Goal: Task Accomplishment & Management: Manage account settings

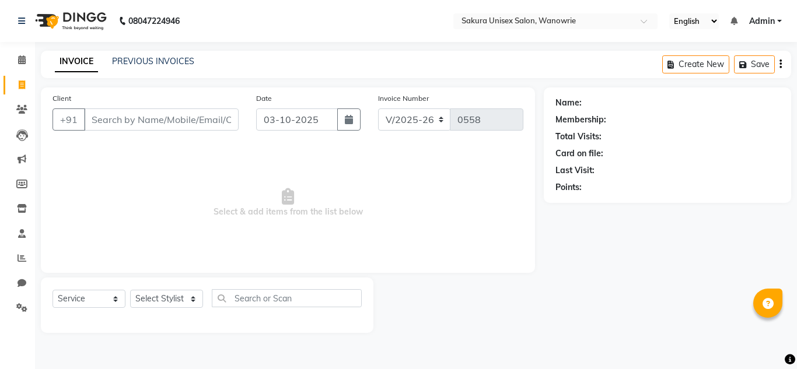
select select "7662"
select select "service"
click at [20, 114] on span at bounding box center [22, 109] width 20 height 13
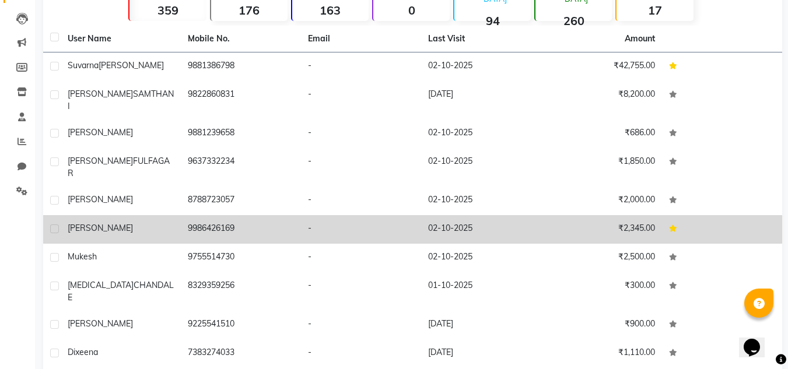
scroll to position [136, 0]
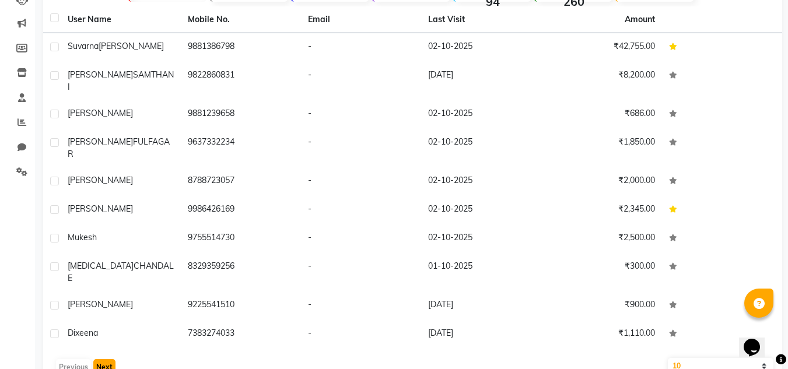
click at [99, 359] on button "Next" at bounding box center [104, 367] width 22 height 16
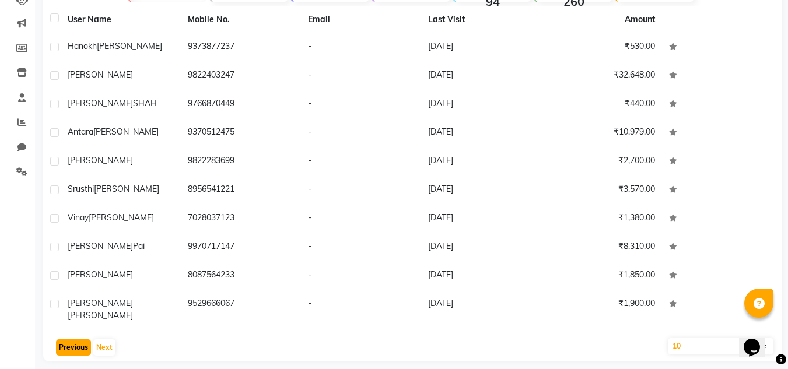
click at [59, 339] on button "Previous" at bounding box center [73, 347] width 35 height 16
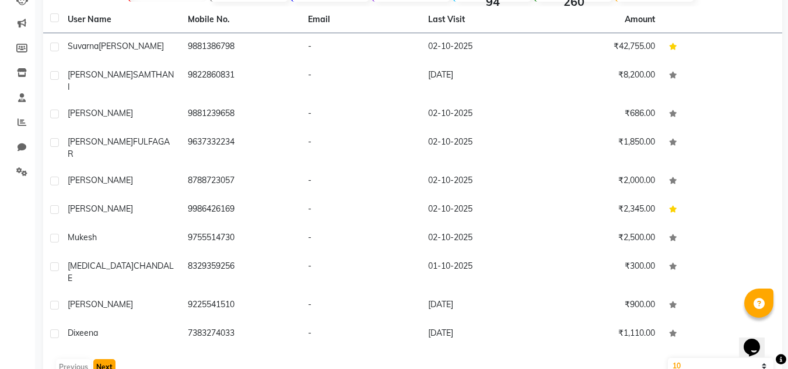
click at [104, 359] on button "Next" at bounding box center [104, 367] width 22 height 16
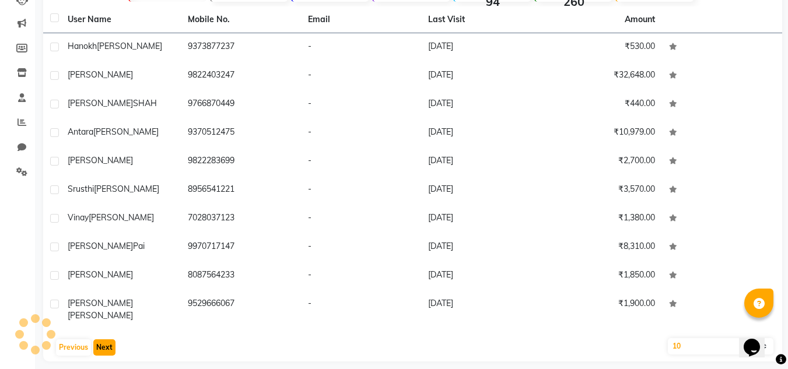
click at [104, 341] on button "Next" at bounding box center [104, 347] width 22 height 16
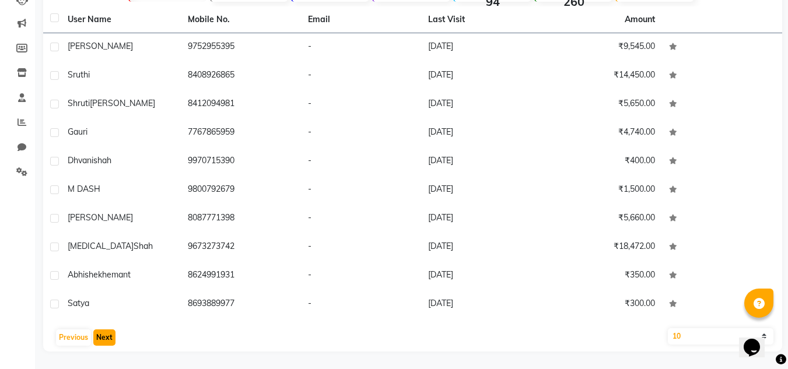
click at [104, 341] on button "Next" at bounding box center [104, 337] width 22 height 16
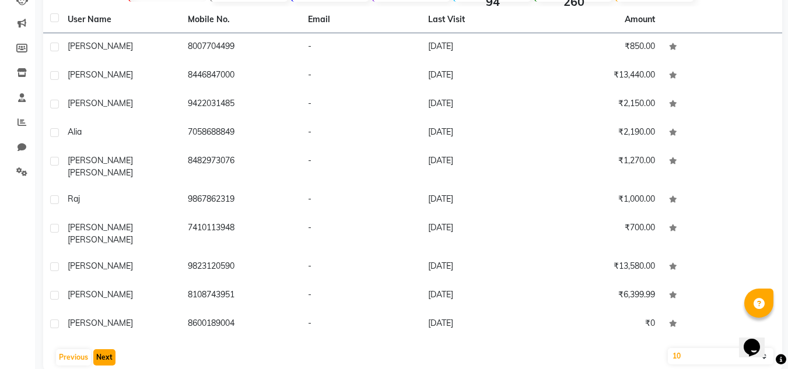
click at [104, 349] on button "Next" at bounding box center [104, 357] width 22 height 16
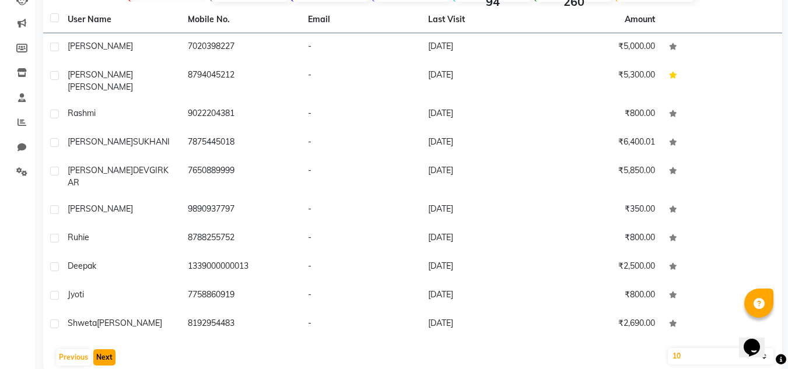
click at [104, 349] on button "Next" at bounding box center [104, 357] width 22 height 16
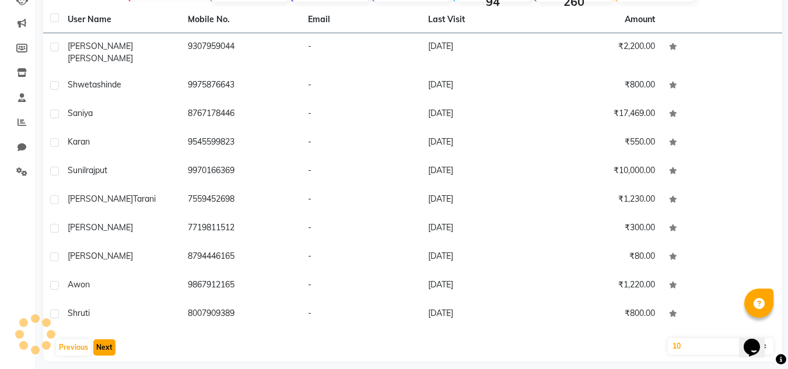
click at [103, 343] on button "Next" at bounding box center [104, 347] width 22 height 16
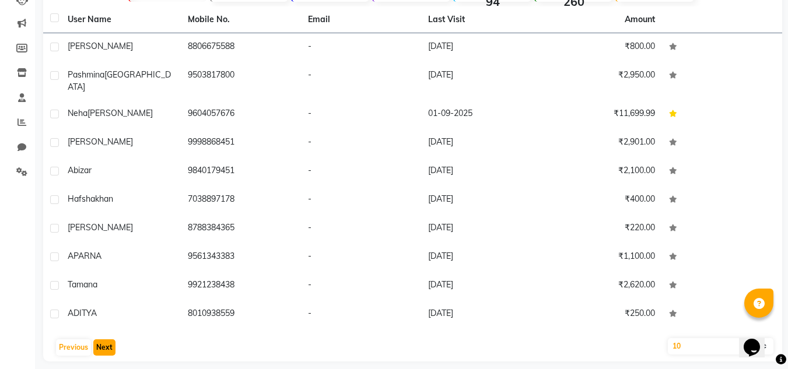
click at [103, 343] on button "Next" at bounding box center [104, 347] width 22 height 16
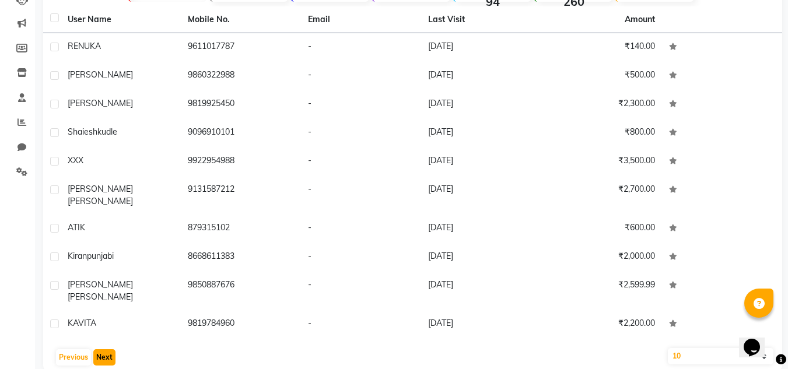
click at [103, 349] on button "Next" at bounding box center [104, 357] width 22 height 16
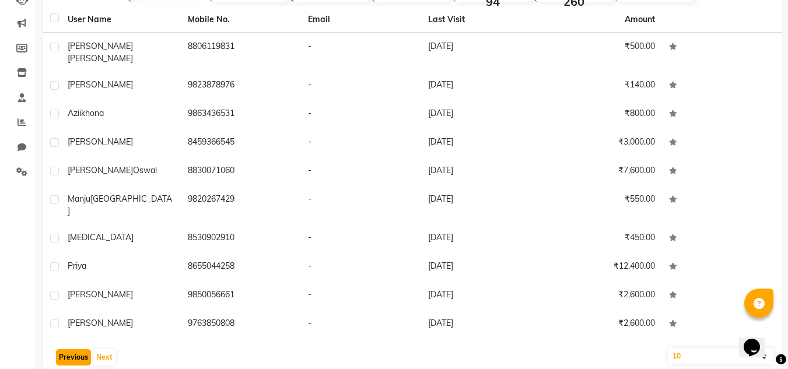
click at [71, 349] on button "Previous" at bounding box center [73, 357] width 35 height 16
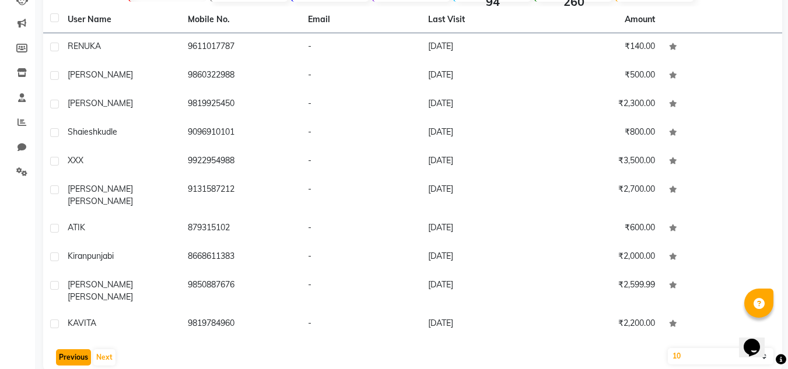
click at [71, 349] on button "Previous" at bounding box center [73, 357] width 35 height 16
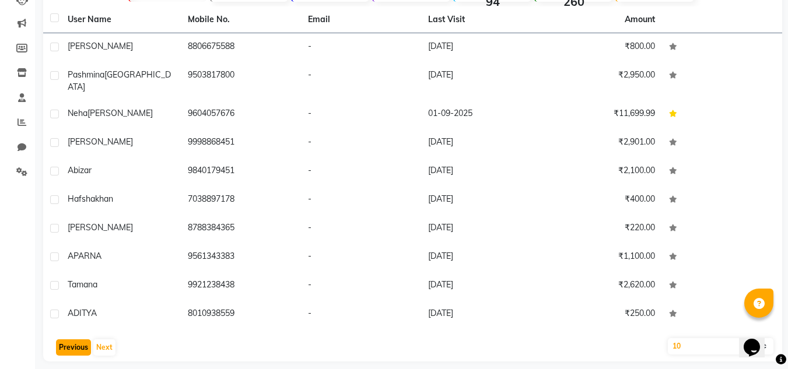
click at [71, 339] on button "Previous" at bounding box center [73, 347] width 35 height 16
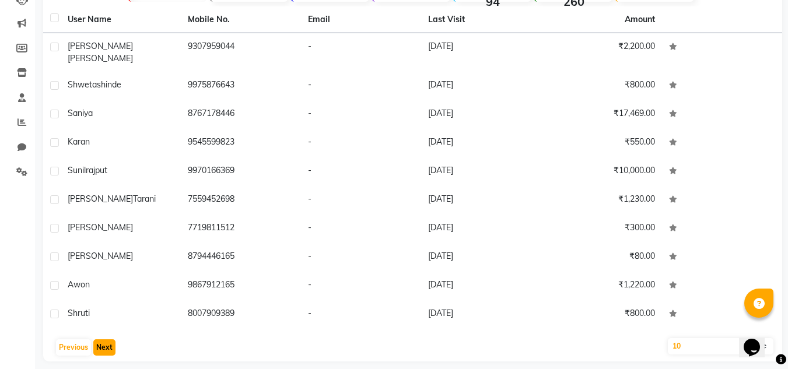
click at [101, 339] on button "Next" at bounding box center [104, 347] width 22 height 16
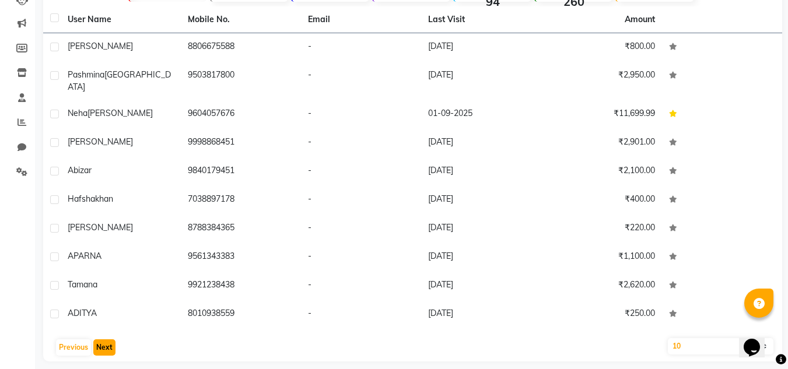
click at [100, 339] on button "Next" at bounding box center [104, 347] width 22 height 16
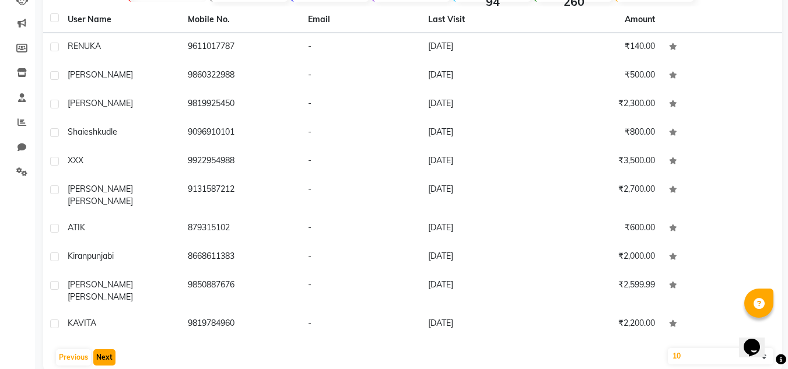
click at [100, 349] on button "Next" at bounding box center [104, 357] width 22 height 16
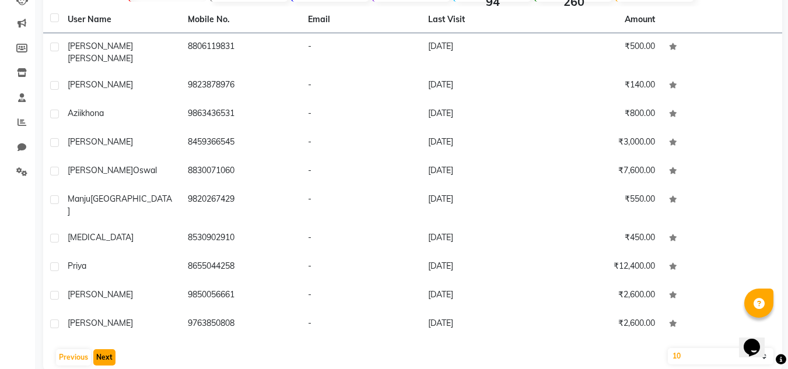
click at [100, 349] on button "Next" at bounding box center [104, 357] width 22 height 16
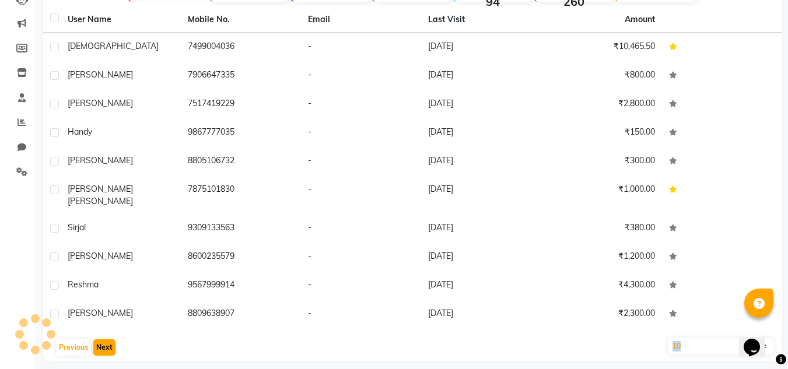
click at [100, 335] on div "User Name Mobile No. Email Last Visit Amount [PERSON_NAME] 7499004036 - [DATE] …" at bounding box center [412, 183] width 739 height 355
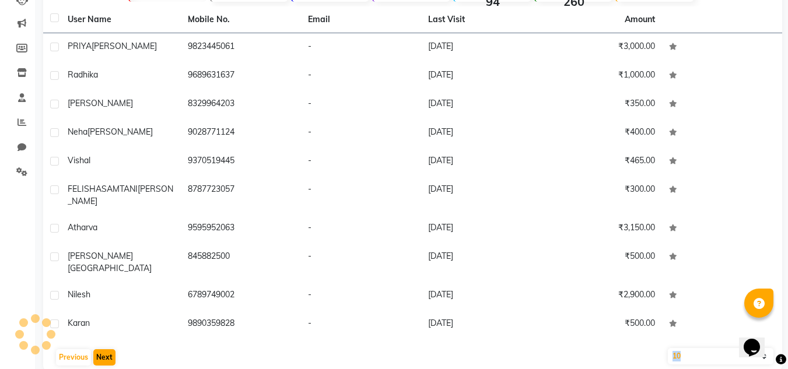
click at [100, 335] on div "User Name Mobile No. Email Last Visit Amount [PERSON_NAME] 9823445061 - [DATE] …" at bounding box center [412, 188] width 739 height 365
click at [96, 351] on button "Next" at bounding box center [104, 357] width 22 height 16
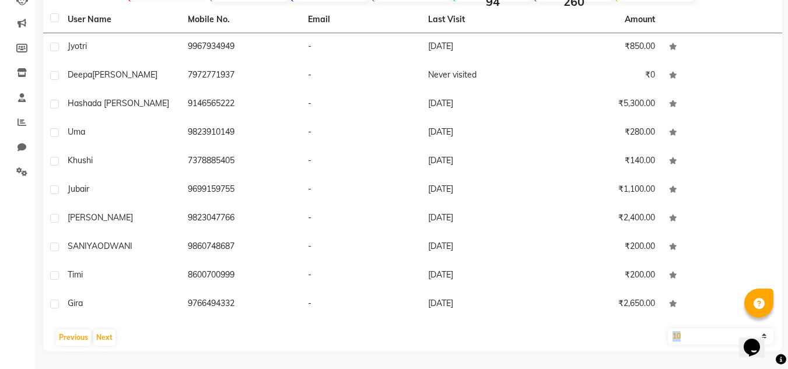
click at [96, 350] on div "User Name Mobile No. Email Last Visit Amount jyotri 9967934949 - [DATE] ₹850.00…" at bounding box center [412, 178] width 739 height 345
click at [103, 341] on button "Next" at bounding box center [104, 337] width 22 height 16
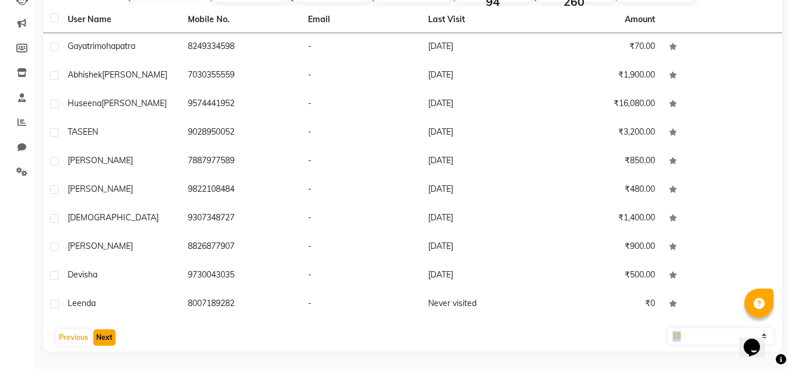
click at [103, 341] on button "Next" at bounding box center [104, 337] width 22 height 16
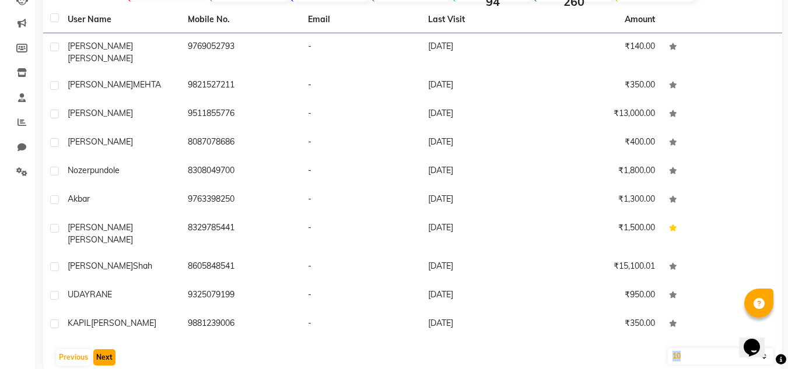
click at [103, 349] on button "Next" at bounding box center [104, 357] width 22 height 16
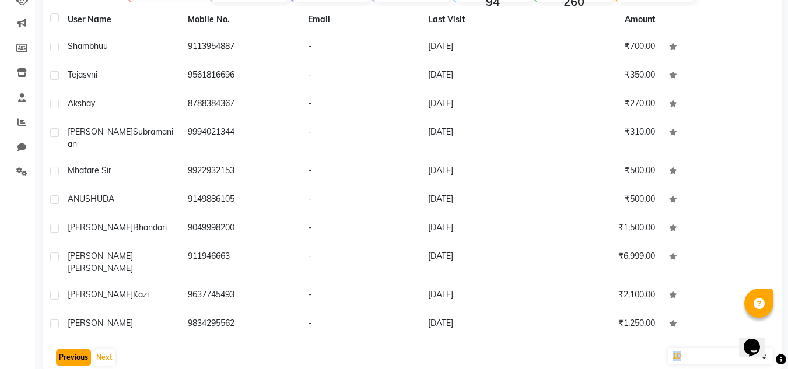
click at [81, 349] on button "Previous" at bounding box center [73, 357] width 35 height 16
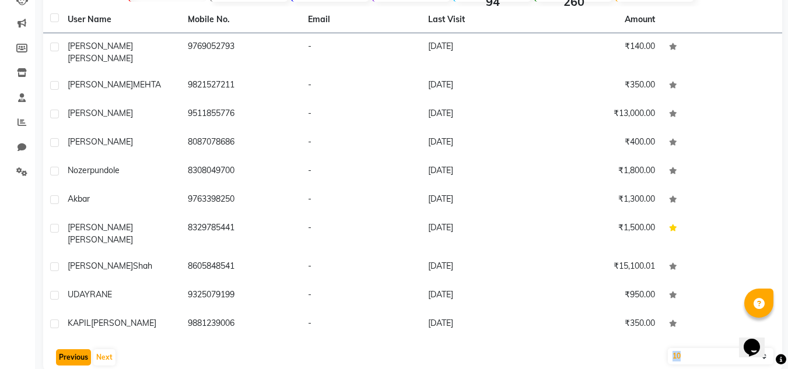
click at [81, 349] on button "Previous" at bounding box center [73, 357] width 35 height 16
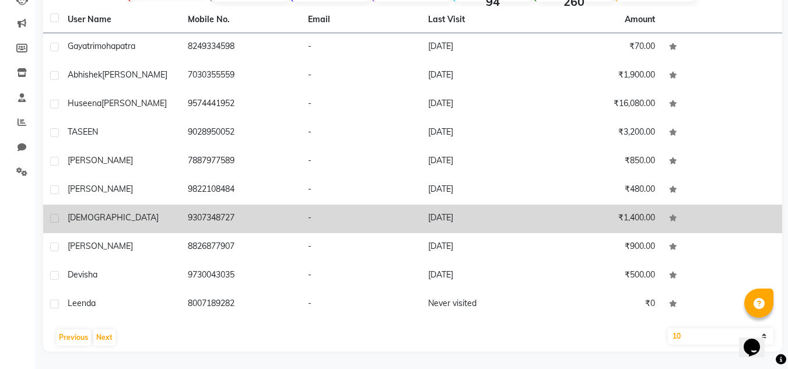
click at [446, 230] on td "[DATE]" at bounding box center [481, 219] width 120 height 29
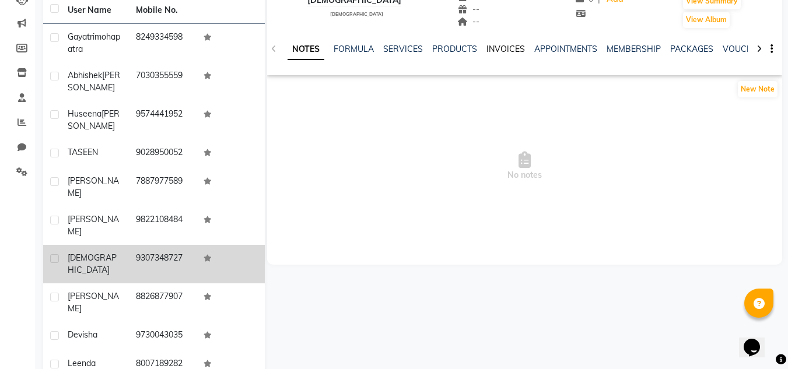
click at [486, 53] on link "INVOICES" at bounding box center [505, 49] width 38 height 10
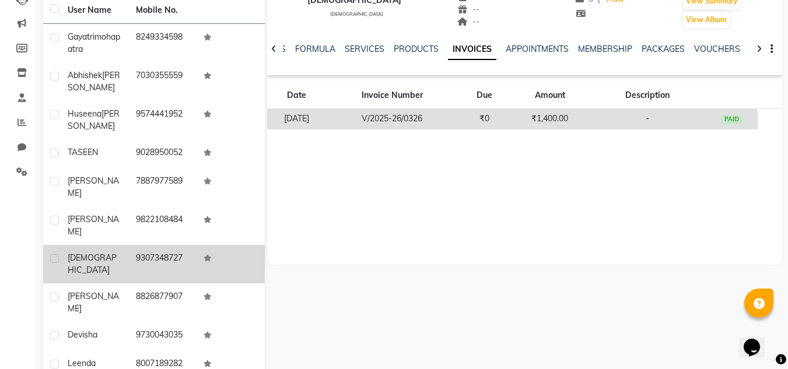
click at [484, 113] on td "₹0" at bounding box center [484, 119] width 52 height 20
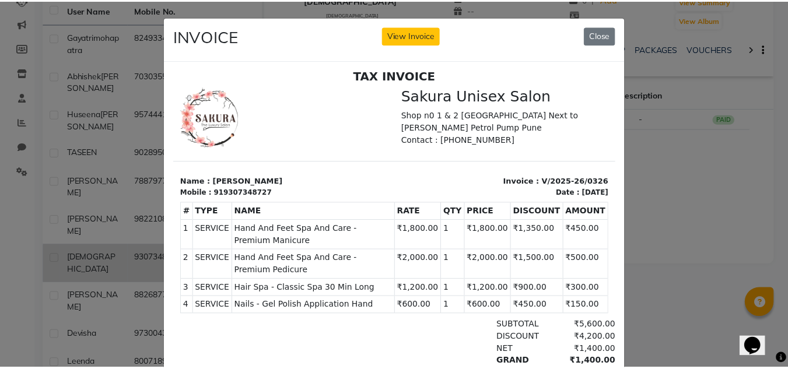
scroll to position [9, 0]
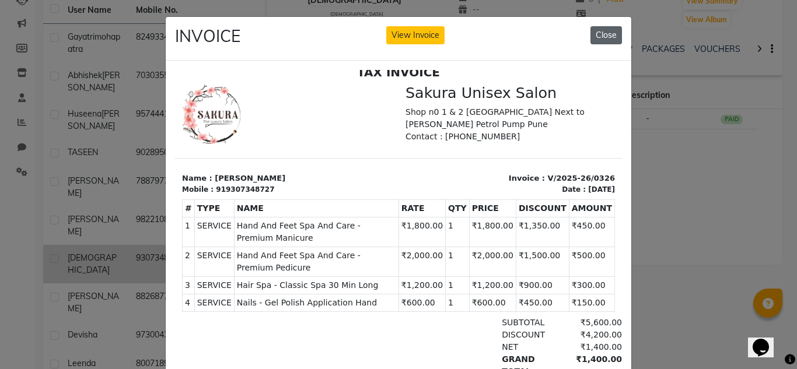
click at [597, 36] on button "Close" at bounding box center [605, 35] width 31 height 18
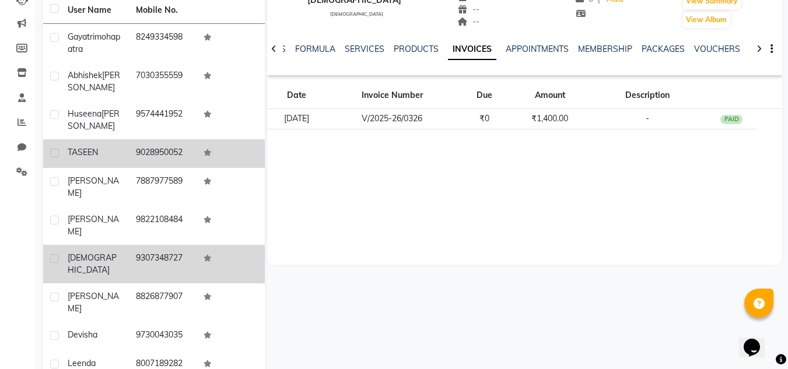
click at [179, 167] on td "9028950052" at bounding box center [163, 153] width 68 height 29
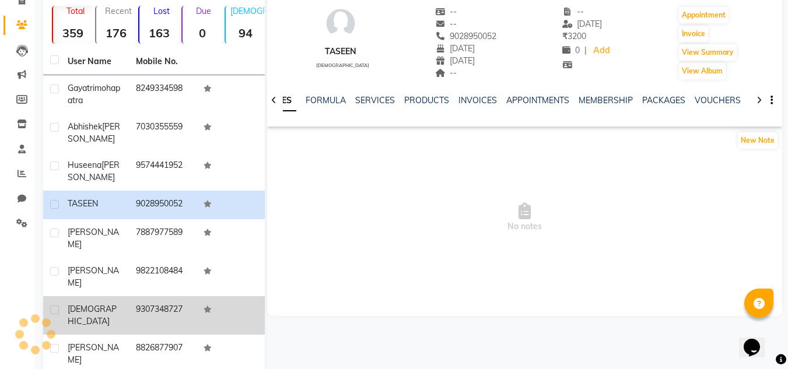
scroll to position [78, 0]
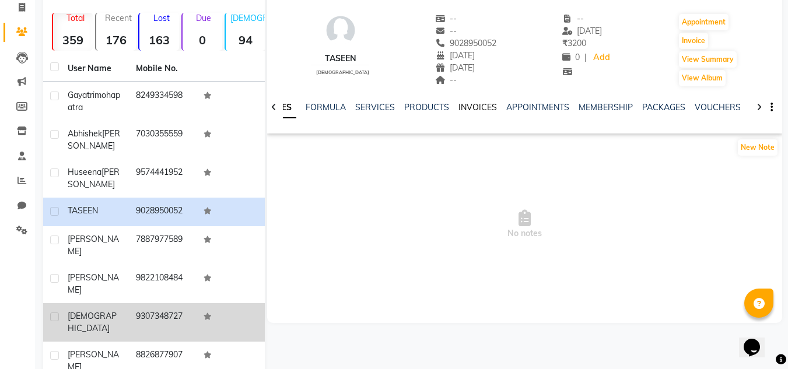
click at [480, 111] on link "INVOICES" at bounding box center [477, 107] width 38 height 10
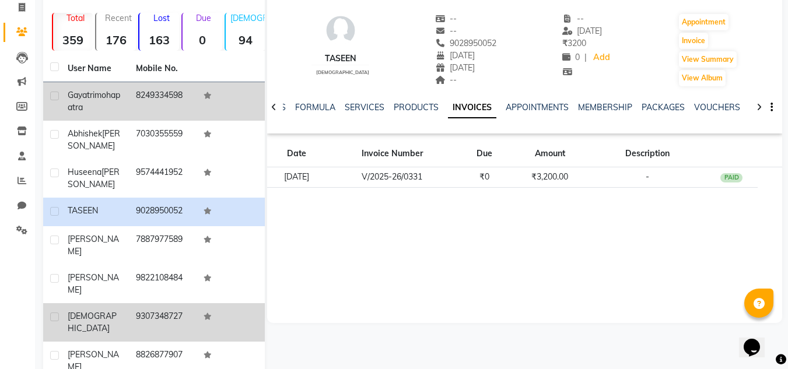
click at [161, 114] on td "8249334598" at bounding box center [163, 101] width 68 height 38
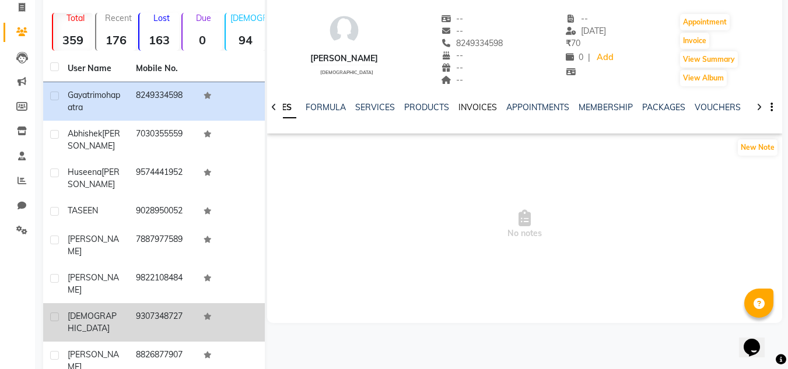
click at [476, 111] on link "INVOICES" at bounding box center [477, 107] width 38 height 10
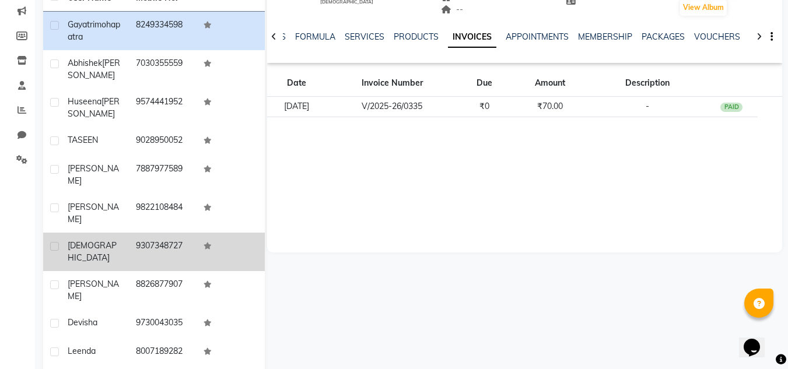
scroll to position [166, 0]
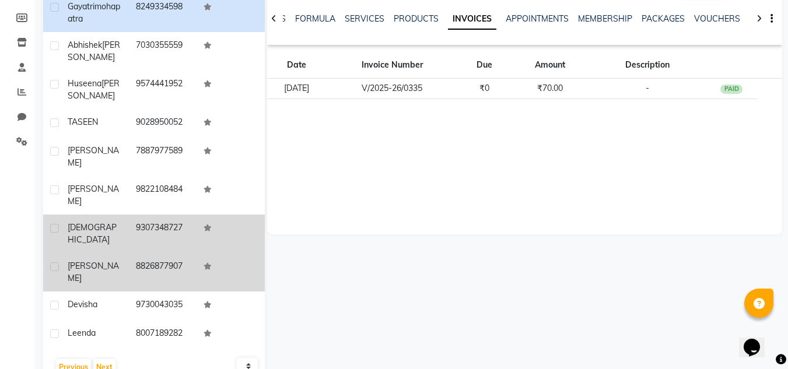
click at [80, 261] on span "[PERSON_NAME]" at bounding box center [93, 272] width 51 height 23
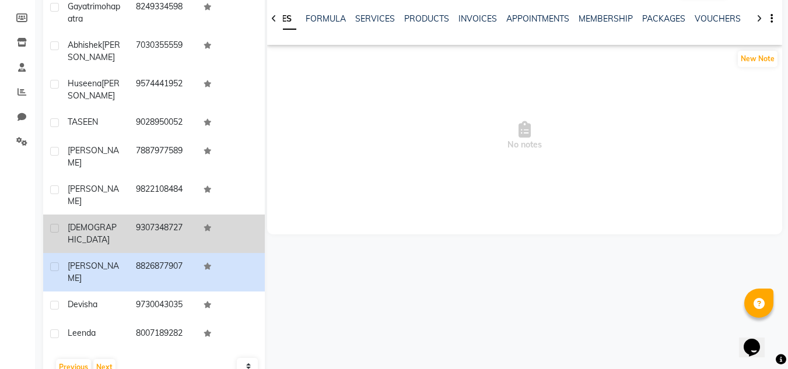
scroll to position [50, 0]
click at [84, 359] on button "Previous" at bounding box center [73, 367] width 35 height 16
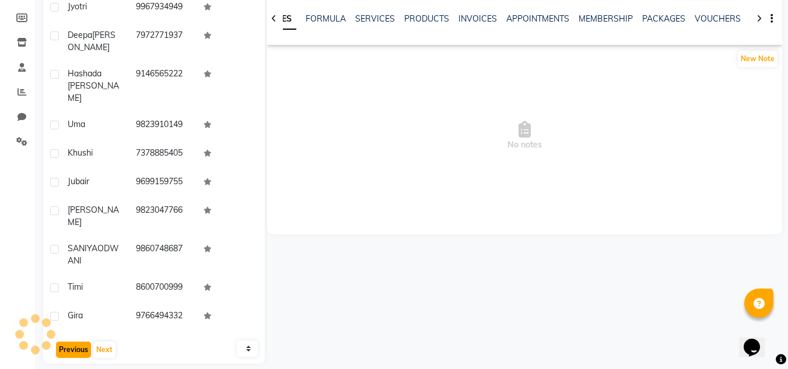
scroll to position [146, 0]
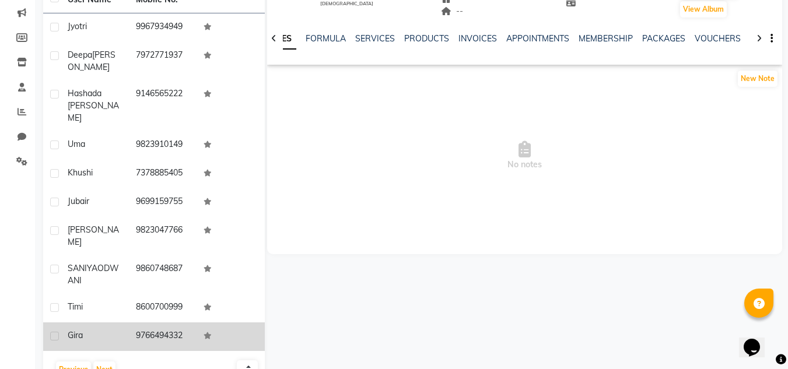
click at [107, 329] on div "gira" at bounding box center [95, 335] width 54 height 12
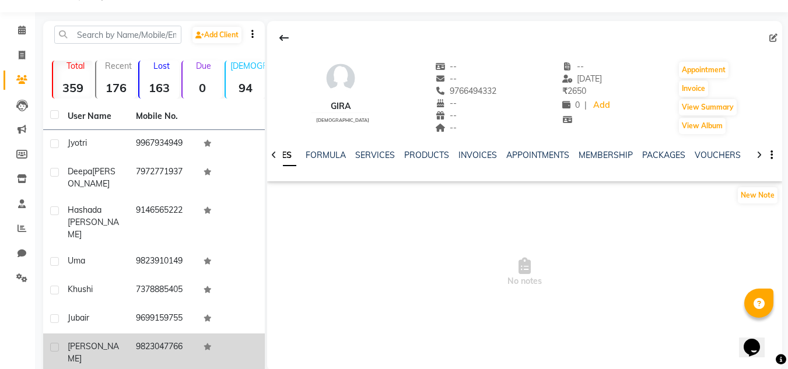
scroll to position [88, 0]
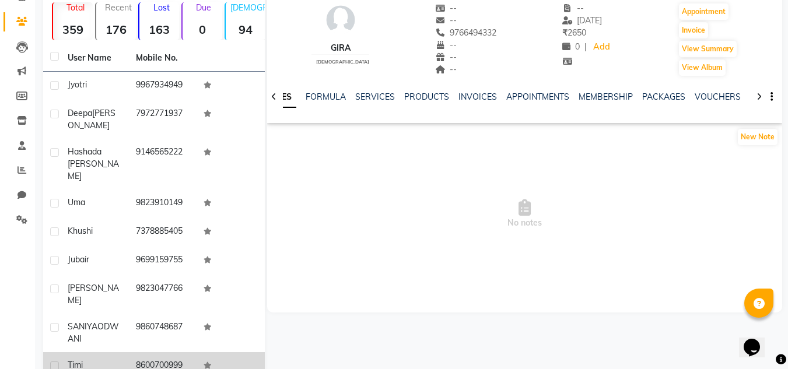
drag, startPoint x: 125, startPoint y: 337, endPoint x: 124, endPoint y: 330, distance: 7.2
click at [124, 352] on td "timi" at bounding box center [95, 366] width 68 height 29
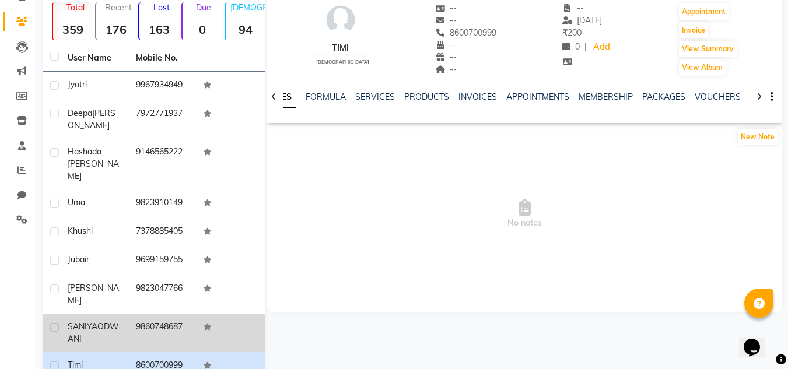
click at [176, 314] on td "9860748687" at bounding box center [163, 333] width 68 height 38
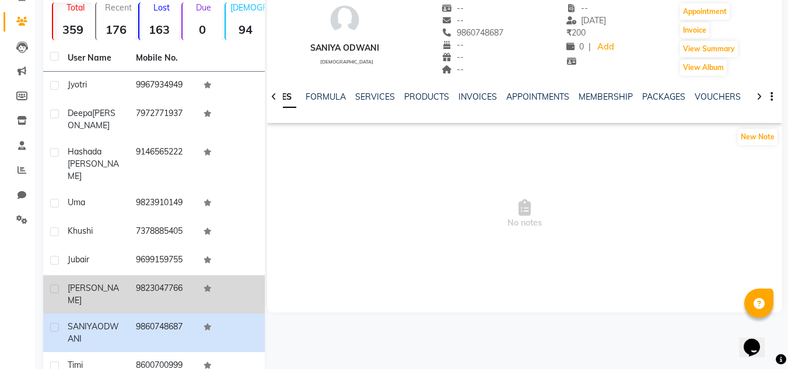
click at [184, 275] on td "9823047766" at bounding box center [163, 294] width 68 height 38
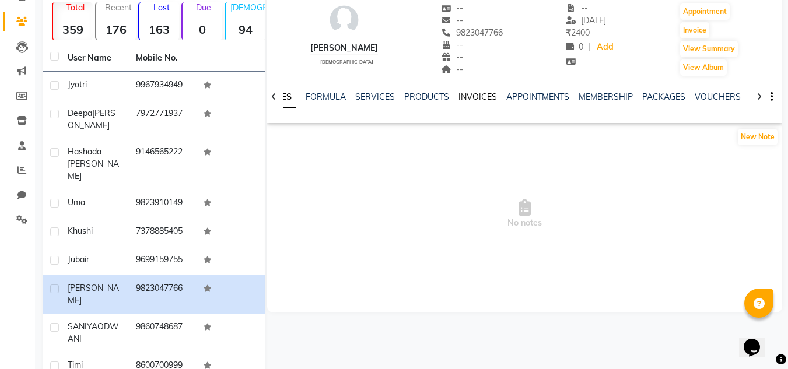
click at [458, 94] on link "INVOICES" at bounding box center [477, 97] width 38 height 10
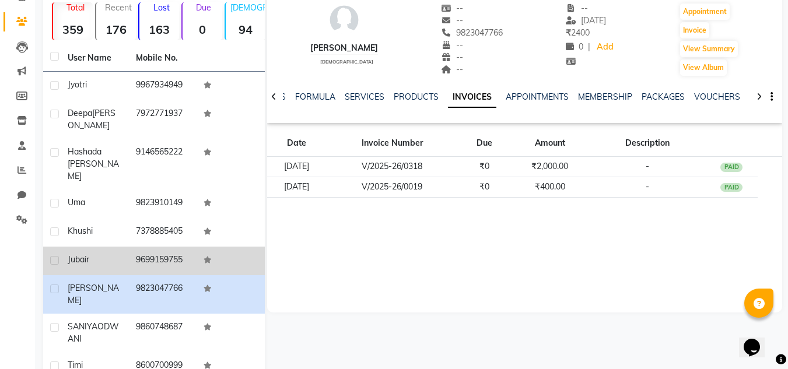
drag, startPoint x: 94, startPoint y: 247, endPoint x: 92, endPoint y: 240, distance: 7.4
click at [93, 247] on td "jubair" at bounding box center [95, 261] width 68 height 29
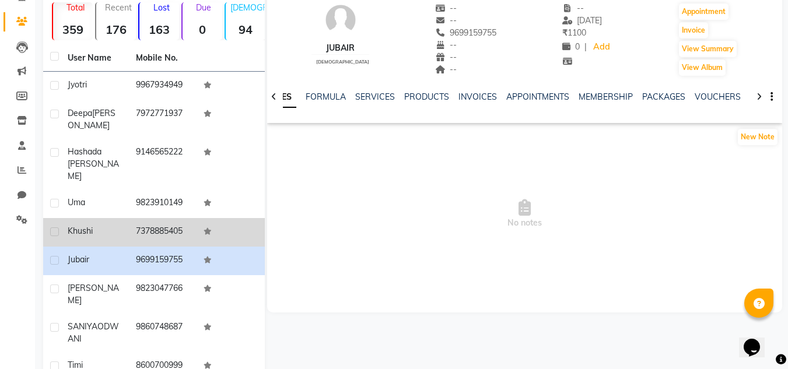
click at [96, 218] on td "khushi" at bounding box center [95, 232] width 68 height 29
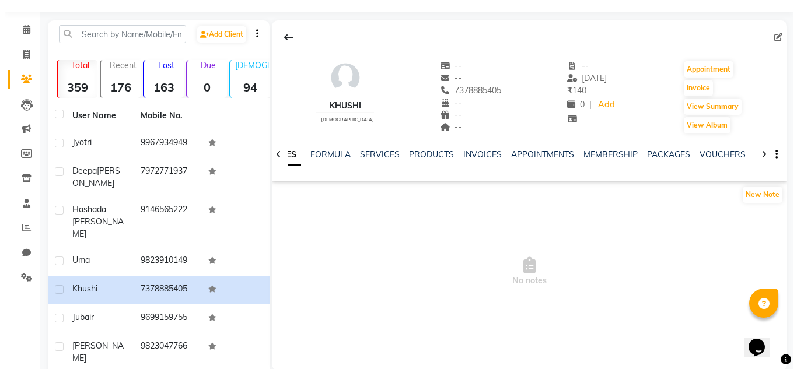
scroll to position [30, 0]
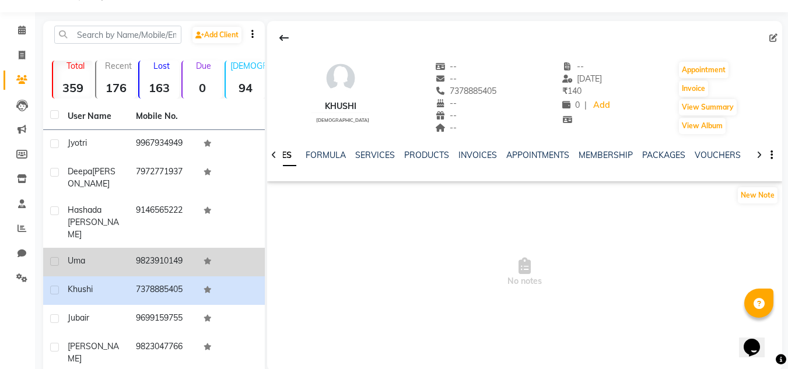
click at [118, 248] on td "uma" at bounding box center [95, 262] width 68 height 29
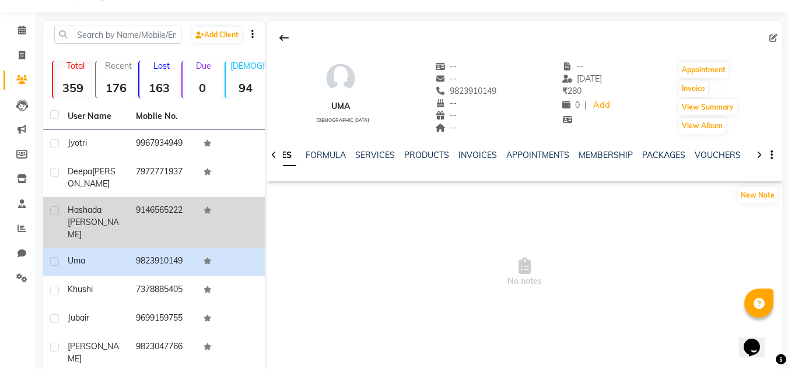
click at [132, 212] on td "9146565222" at bounding box center [163, 222] width 68 height 51
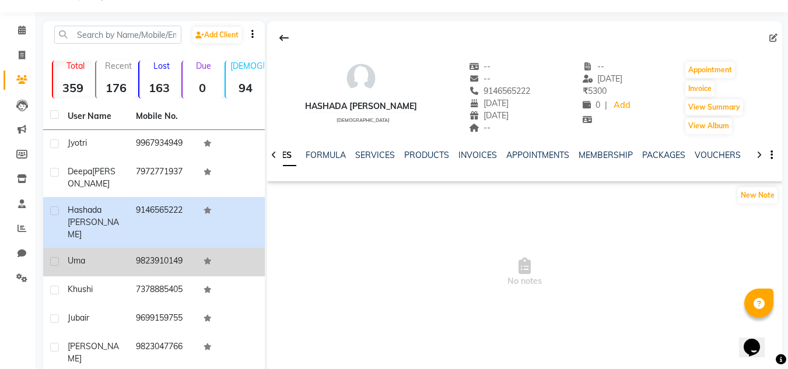
click at [130, 248] on td "9823910149" at bounding box center [163, 262] width 68 height 29
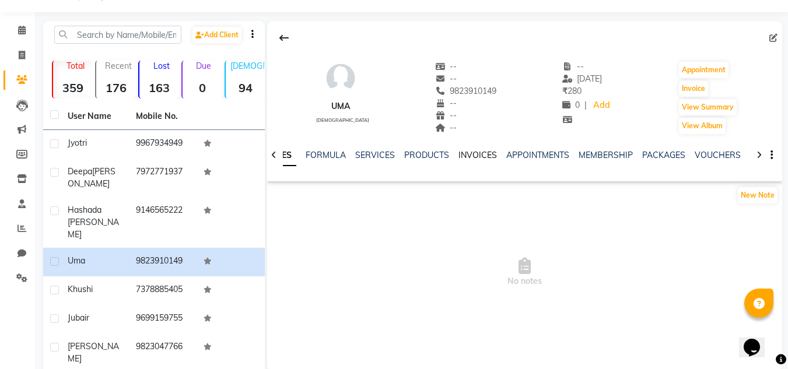
click at [460, 151] on link "INVOICES" at bounding box center [477, 155] width 38 height 10
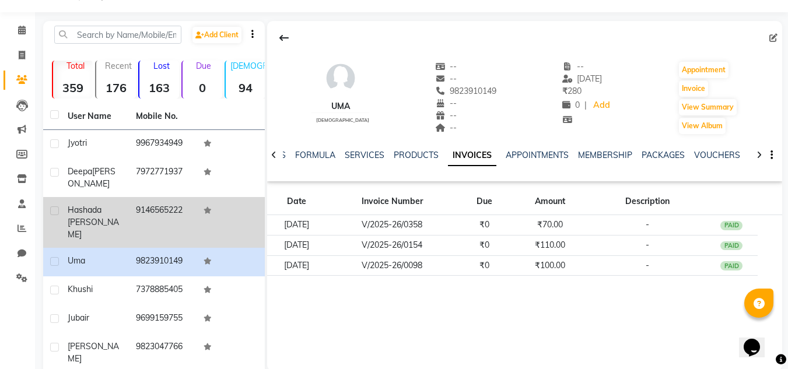
click at [143, 216] on td "9146565222" at bounding box center [163, 222] width 68 height 51
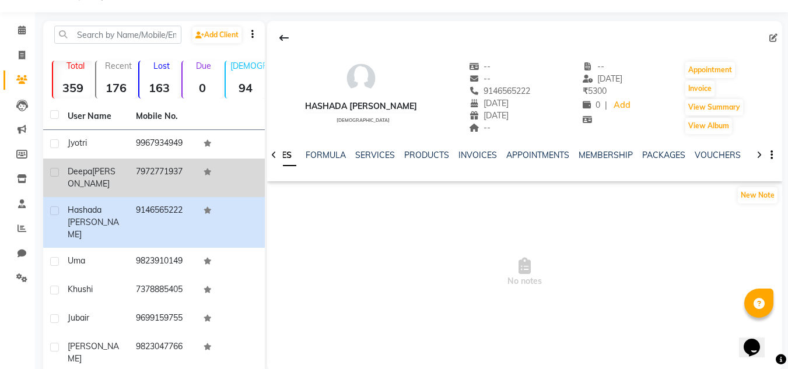
click at [132, 173] on td "7972771937" at bounding box center [163, 178] width 68 height 38
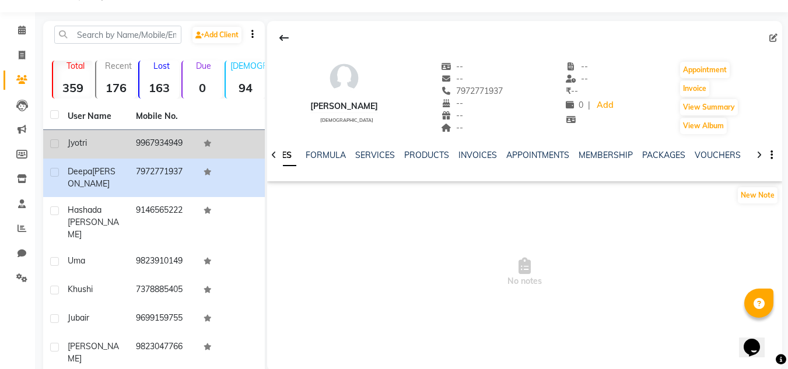
click at [127, 145] on td "jyotri" at bounding box center [95, 144] width 68 height 29
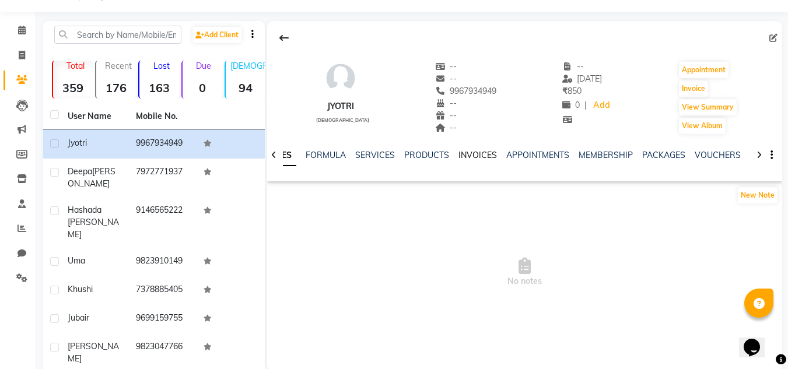
click at [485, 156] on link "INVOICES" at bounding box center [477, 155] width 38 height 10
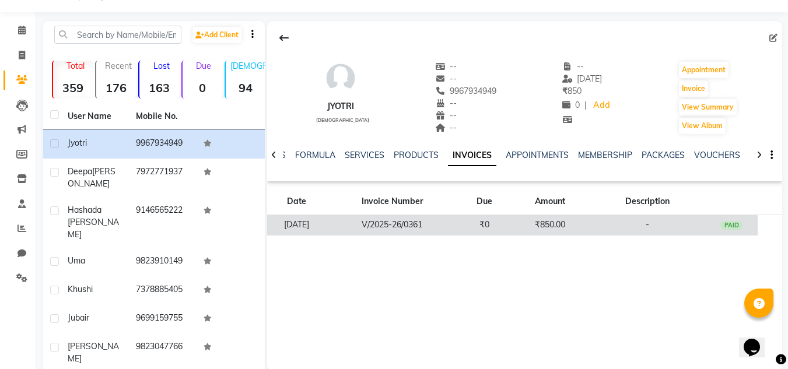
click at [458, 225] on td "V/2025-26/0361" at bounding box center [392, 225] width 132 height 20
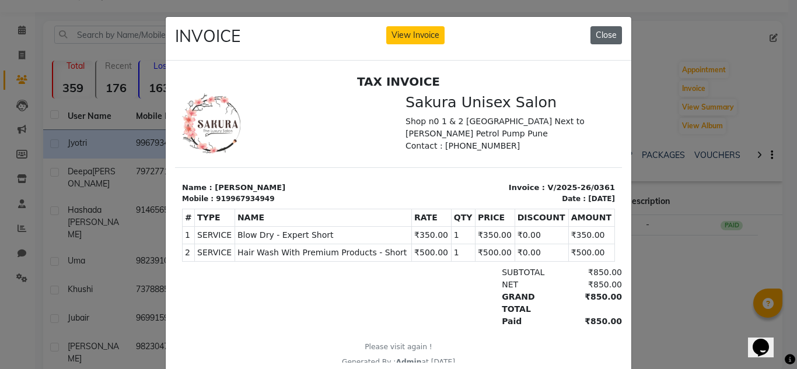
click at [597, 33] on button "Close" at bounding box center [605, 35] width 31 height 18
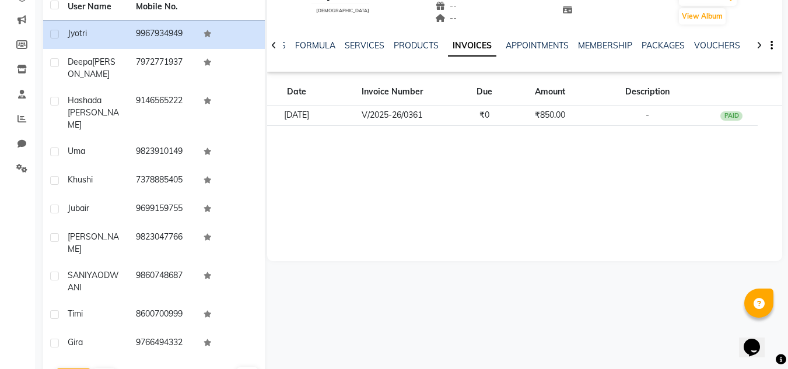
scroll to position [146, 0]
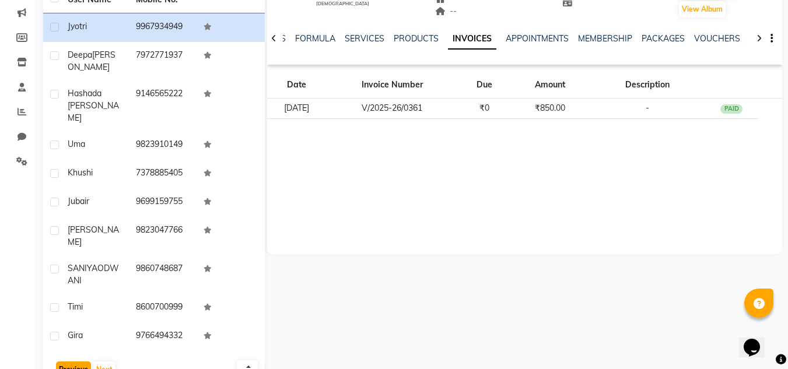
click at [69, 362] on button "Previous" at bounding box center [73, 370] width 35 height 16
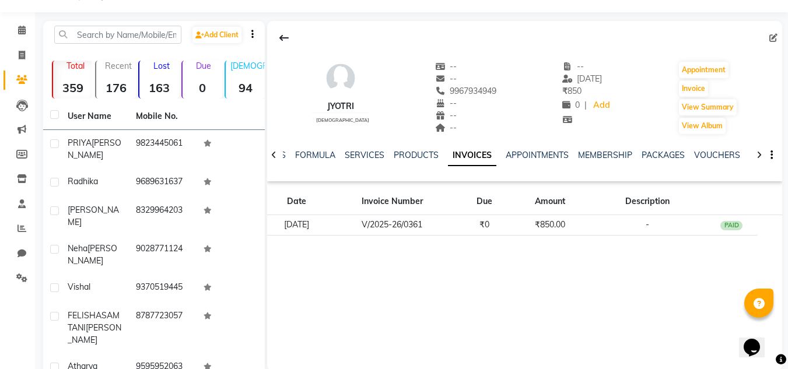
scroll to position [0, 0]
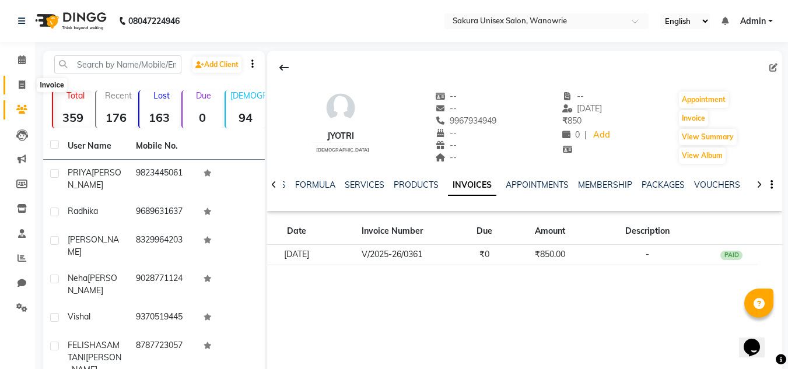
drag, startPoint x: 20, startPoint y: 85, endPoint x: 52, endPoint y: 76, distance: 32.7
click at [20, 85] on icon at bounding box center [22, 84] width 6 height 9
select select "7662"
select select "service"
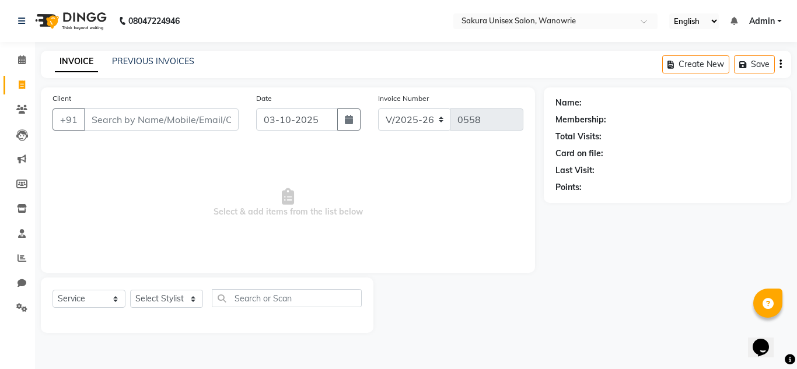
click at [135, 117] on input "Client" at bounding box center [161, 119] width 155 height 22
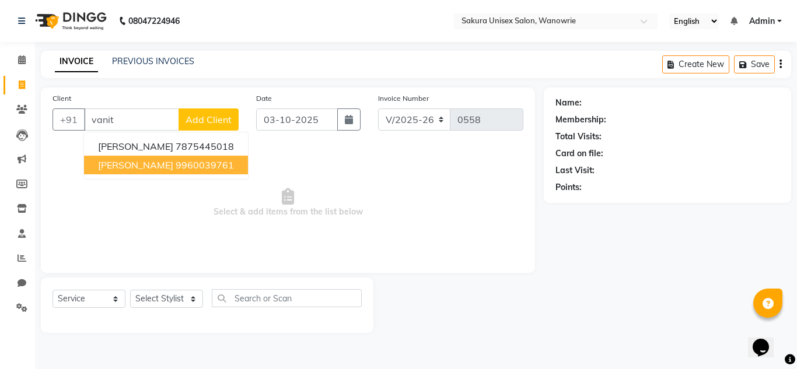
click at [150, 171] on button "[PERSON_NAME] 9960039761" at bounding box center [166, 165] width 164 height 19
type input "9960039761"
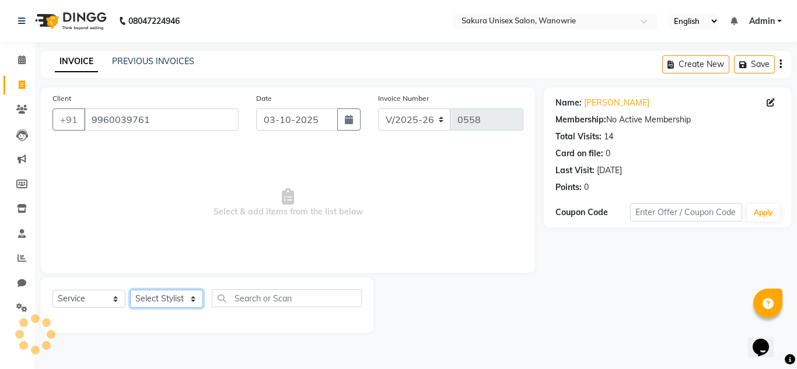
click at [145, 291] on select "Select Stylist [PERSON_NAME] [PERSON_NAME] krishi [PERSON_NAME] sachin" at bounding box center [166, 299] width 73 height 18
select select "87943"
click at [130, 290] on select "Select Stylist [PERSON_NAME] [PERSON_NAME] krishi [PERSON_NAME] sachin" at bounding box center [166, 299] width 73 height 18
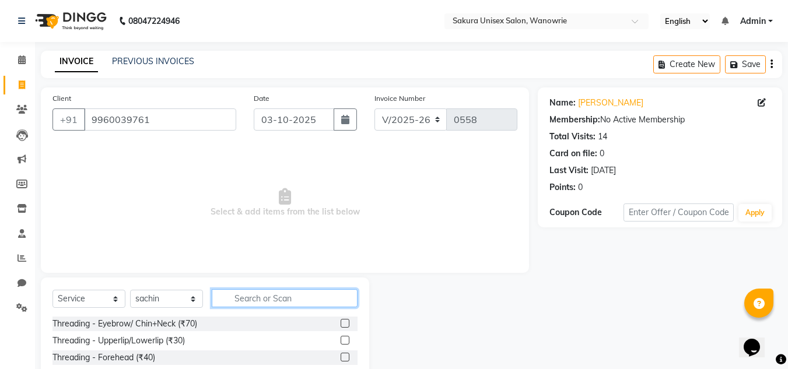
click at [304, 297] on input "text" at bounding box center [285, 298] width 146 height 18
type input "spa"
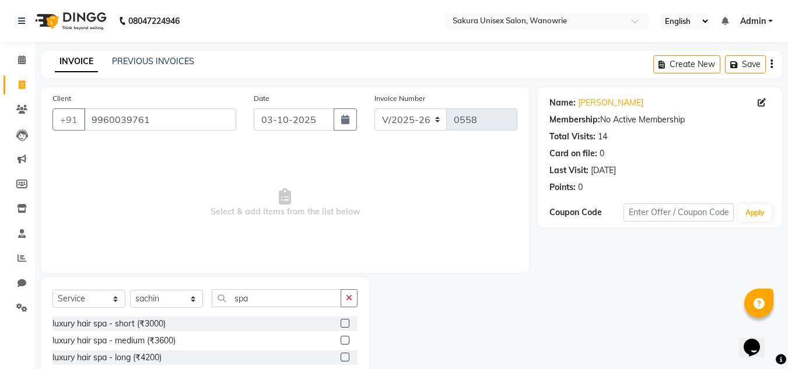
click at [341, 341] on label at bounding box center [345, 340] width 9 height 9
click at [341, 341] on input "checkbox" at bounding box center [345, 341] width 8 height 8
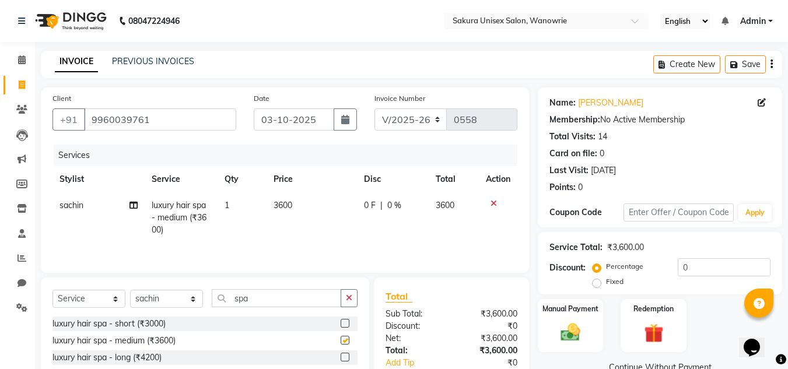
checkbox input "false"
click at [392, 205] on span "0 %" at bounding box center [394, 205] width 14 height 12
select select "87943"
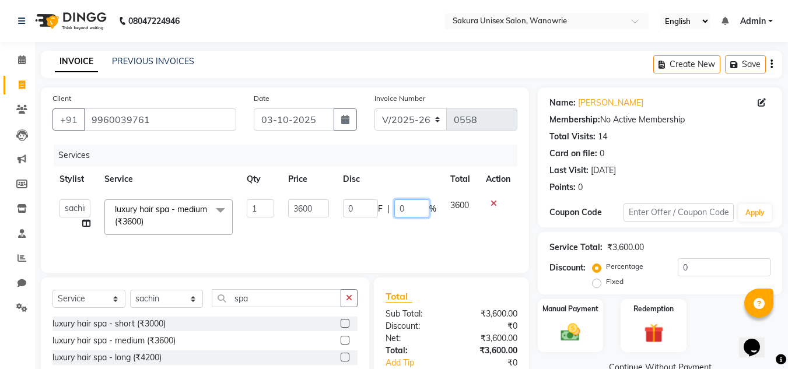
click at [413, 204] on input "0" at bounding box center [411, 208] width 35 height 18
type input "050"
click at [681, 169] on div "Last Visit: [DATE]" at bounding box center [659, 170] width 221 height 12
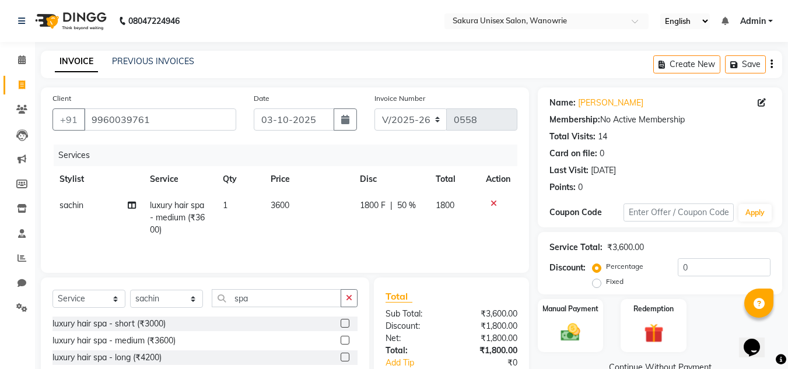
scroll to position [98, 0]
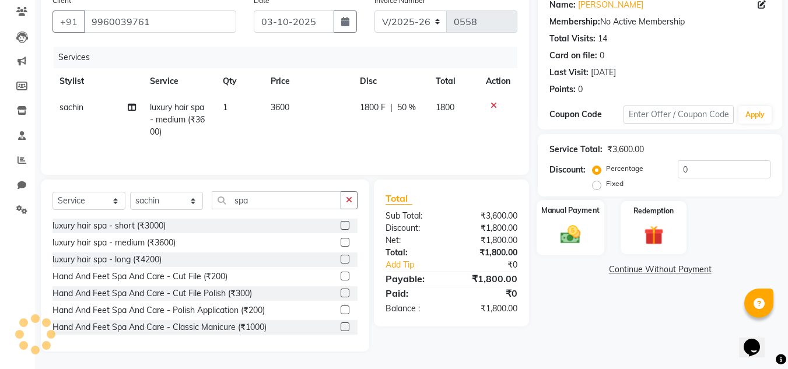
click at [570, 234] on img at bounding box center [570, 234] width 33 height 23
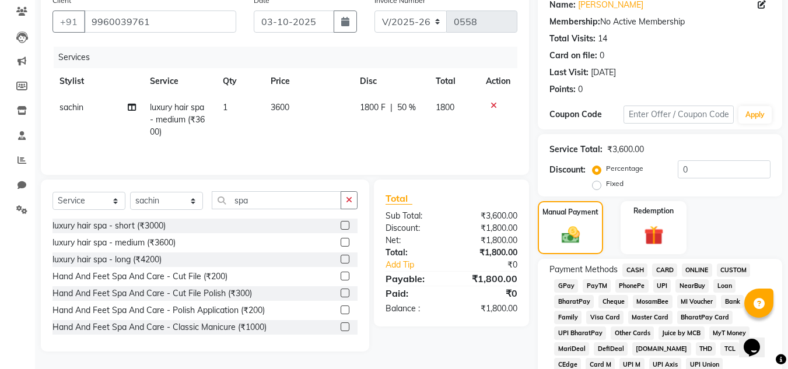
scroll to position [156, 0]
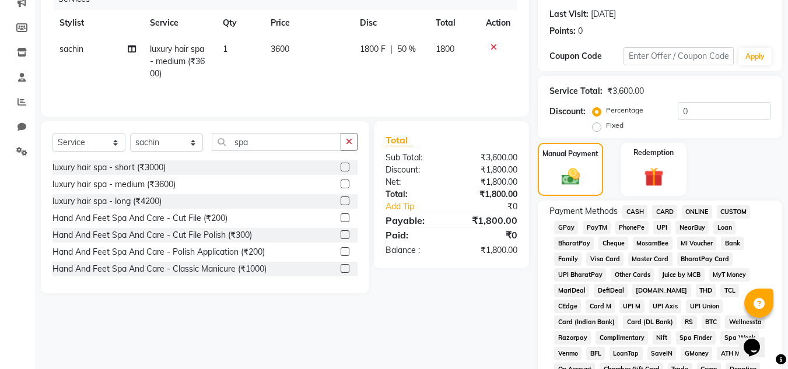
click at [693, 210] on span "ONLINE" at bounding box center [697, 211] width 30 height 13
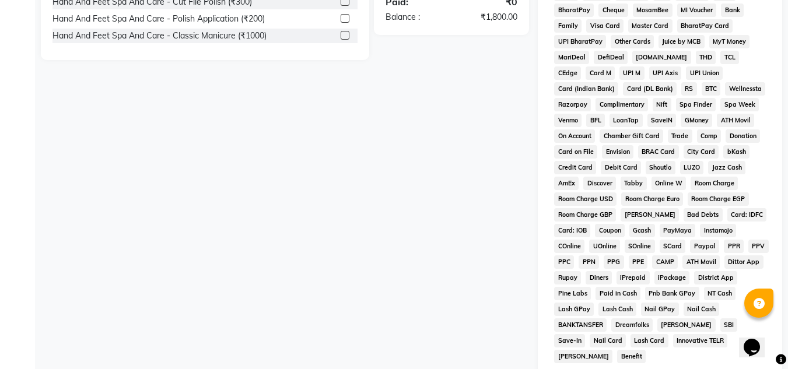
scroll to position [522, 0]
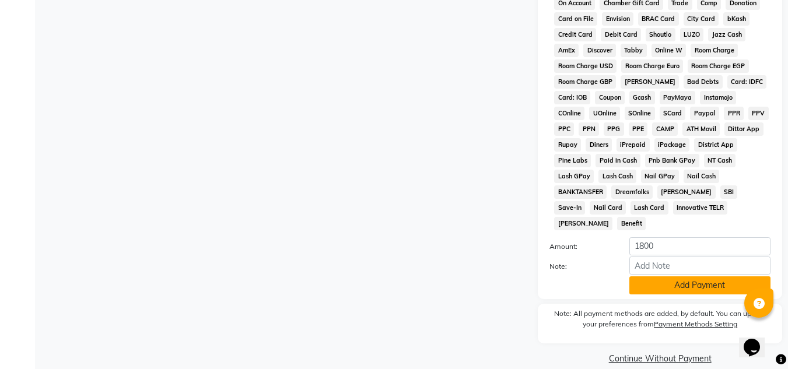
click at [673, 276] on button "Add Payment" at bounding box center [699, 285] width 141 height 18
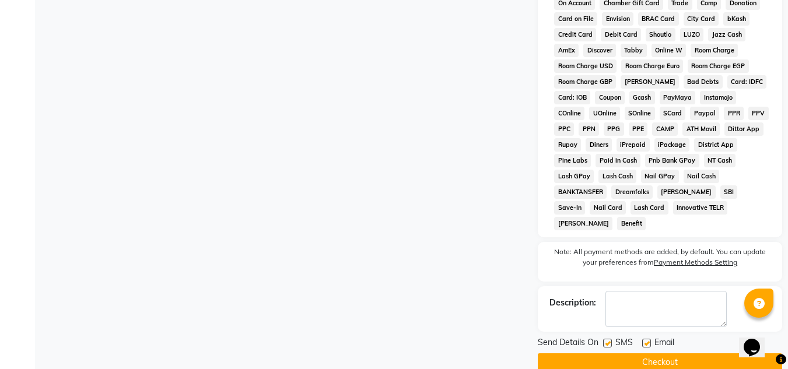
click at [594, 353] on button "Checkout" at bounding box center [660, 362] width 244 height 18
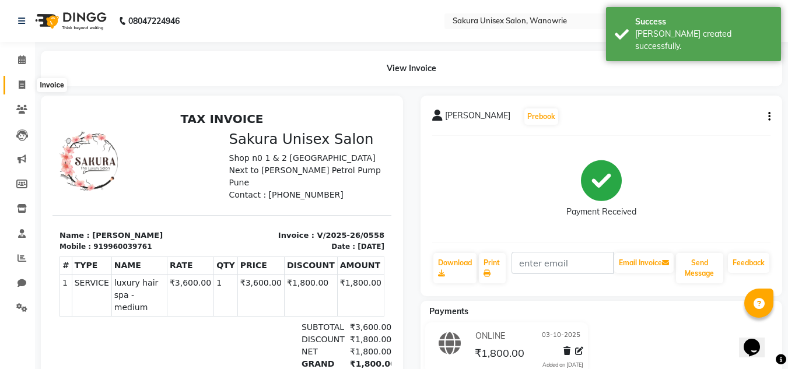
click at [17, 88] on span at bounding box center [22, 85] width 20 height 13
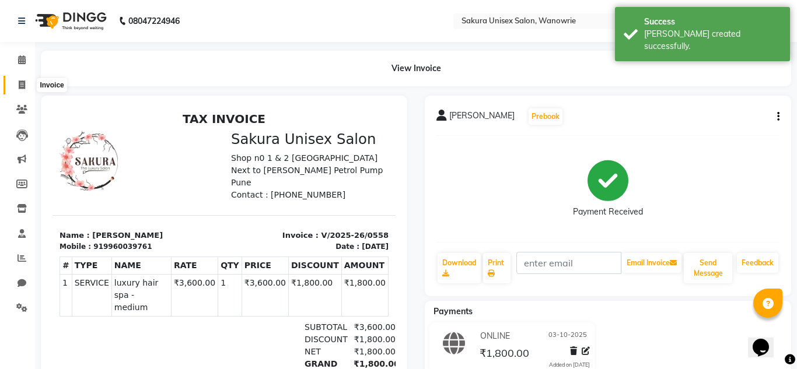
select select "service"
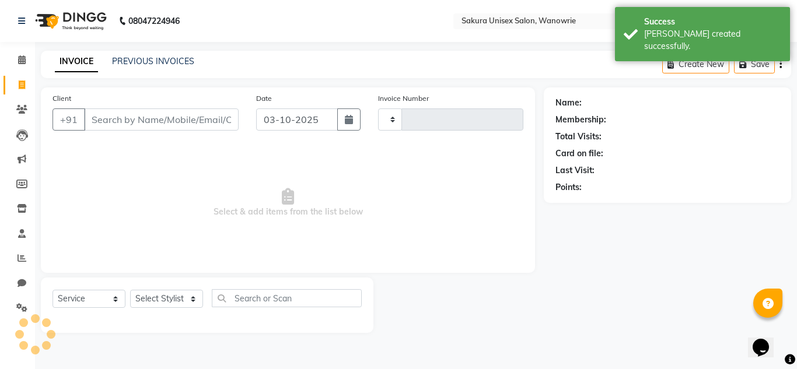
type input "0559"
select select "7662"
click at [22, 59] on icon at bounding box center [22, 59] width 8 height 9
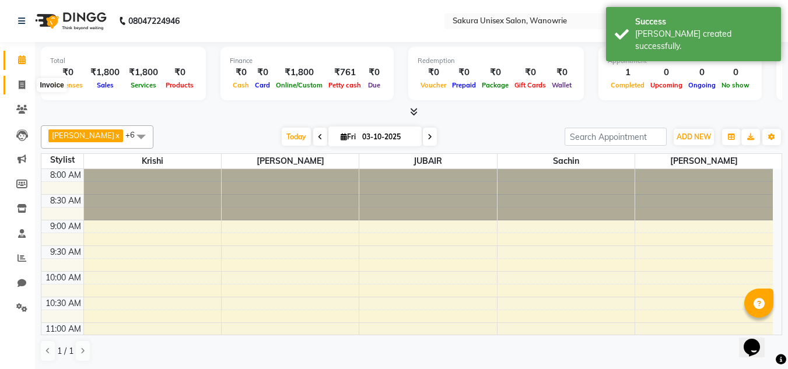
click at [21, 85] on icon at bounding box center [22, 84] width 6 height 9
select select "service"
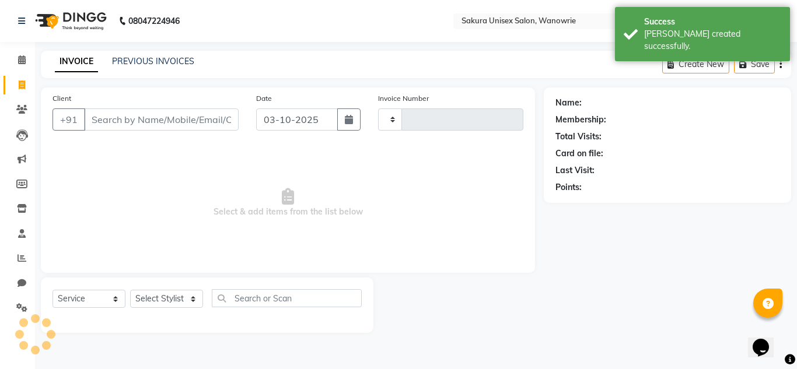
type input "0559"
select select "7662"
click at [22, 66] on span at bounding box center [22, 60] width 20 height 13
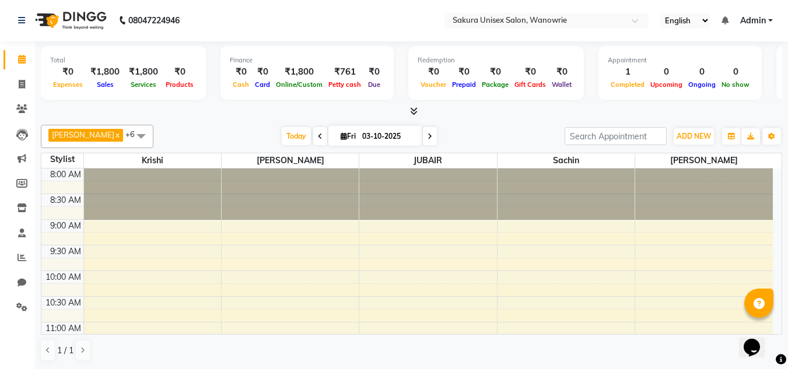
click at [412, 108] on icon at bounding box center [414, 111] width 8 height 9
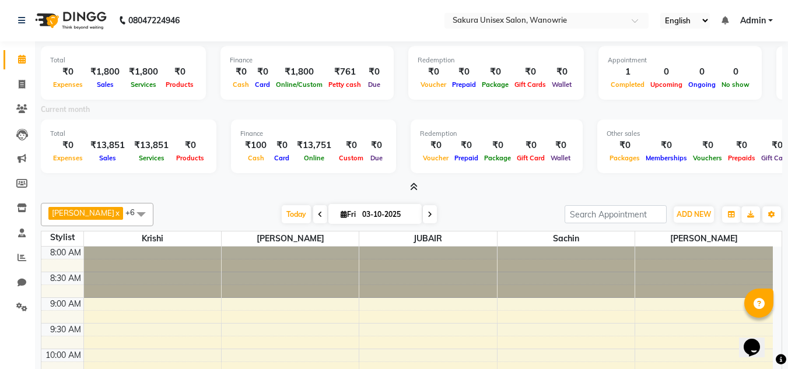
click at [414, 186] on icon at bounding box center [414, 187] width 8 height 9
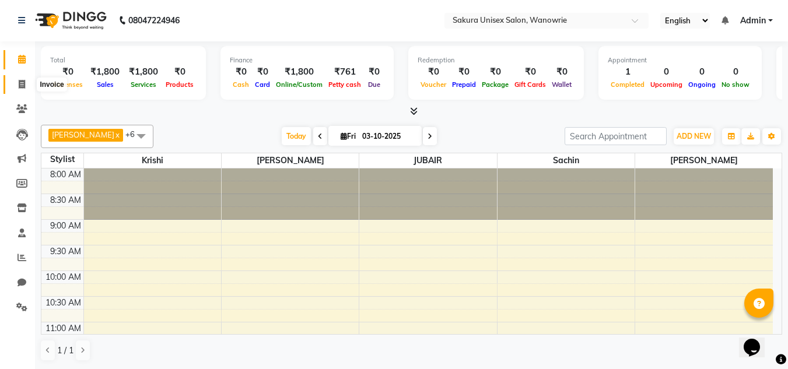
drag, startPoint x: 29, startPoint y: 85, endPoint x: 22, endPoint y: 85, distance: 7.6
click at [29, 85] on span at bounding box center [22, 84] width 20 height 13
select select "7662"
select select "service"
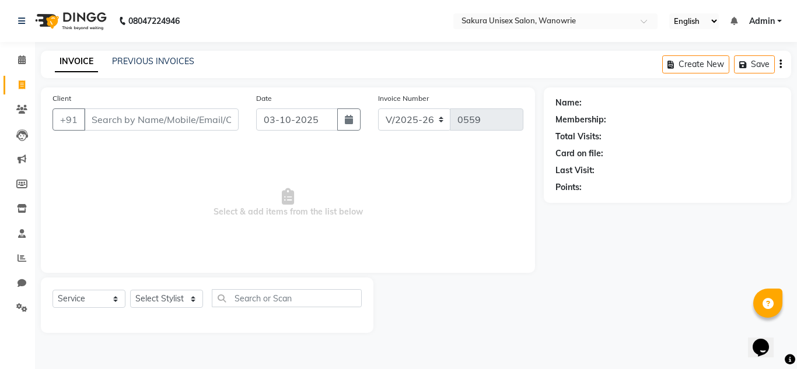
click at [89, 116] on input "Client" at bounding box center [161, 119] width 155 height 22
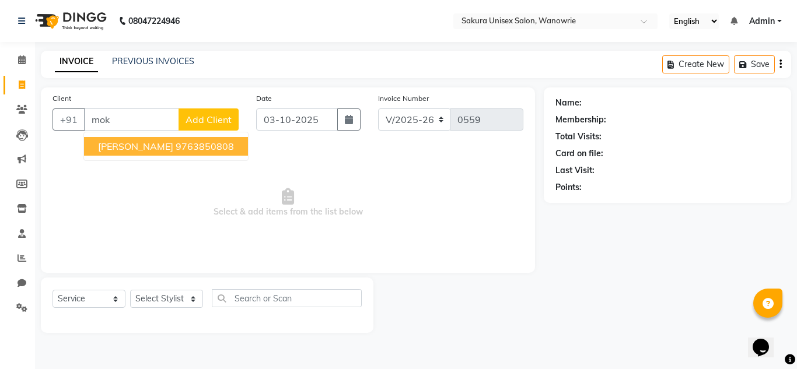
click at [104, 138] on button "[PERSON_NAME] 9763850808" at bounding box center [166, 146] width 164 height 19
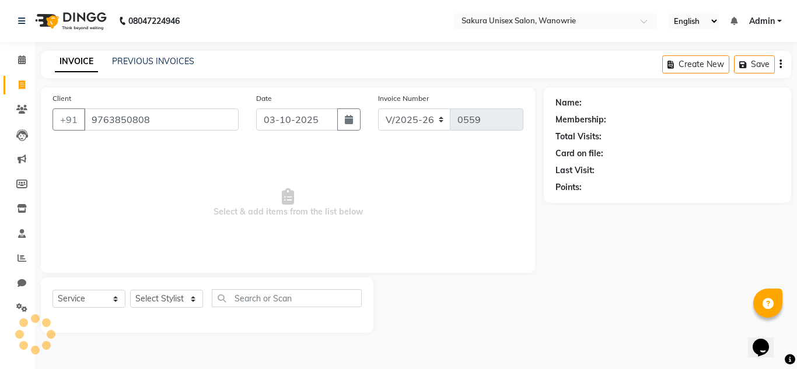
type input "9763850808"
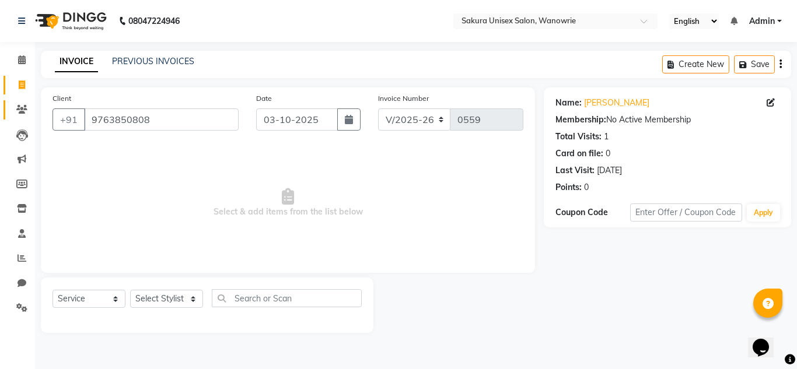
click at [18, 117] on link "Clients" at bounding box center [17, 109] width 28 height 19
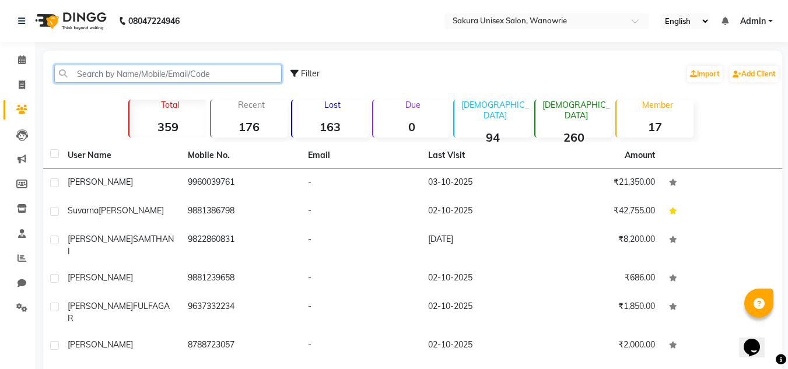
click at [227, 76] on input "text" at bounding box center [167, 74] width 227 height 18
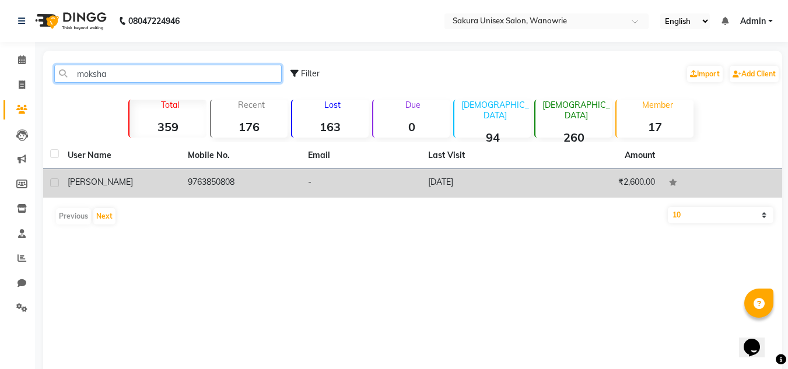
type input "moksha"
click at [205, 185] on td "9763850808" at bounding box center [241, 183] width 120 height 29
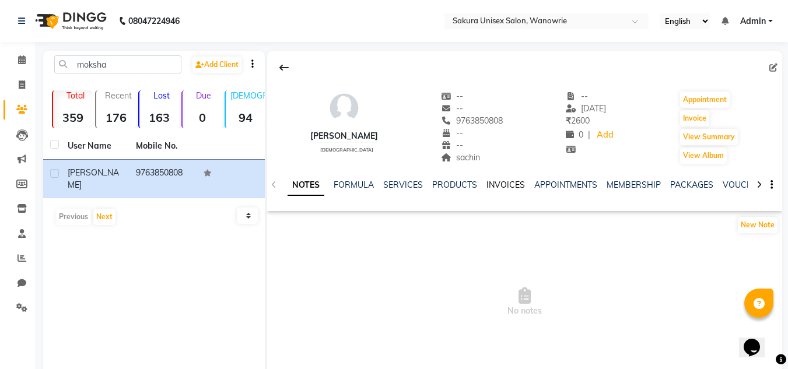
click at [490, 185] on link "INVOICES" at bounding box center [505, 185] width 38 height 10
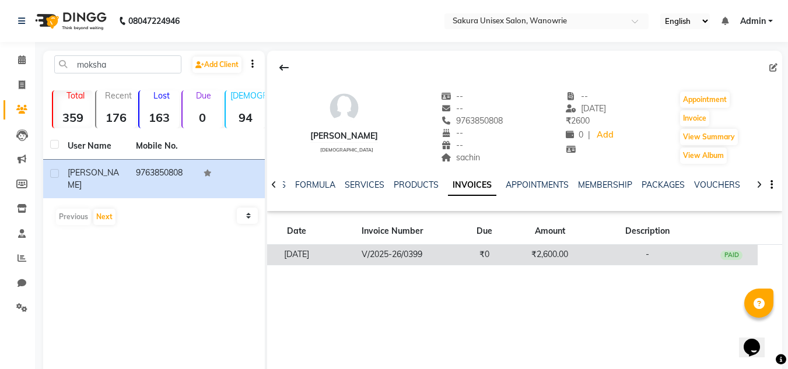
click at [475, 253] on td "₹0" at bounding box center [484, 255] width 52 height 20
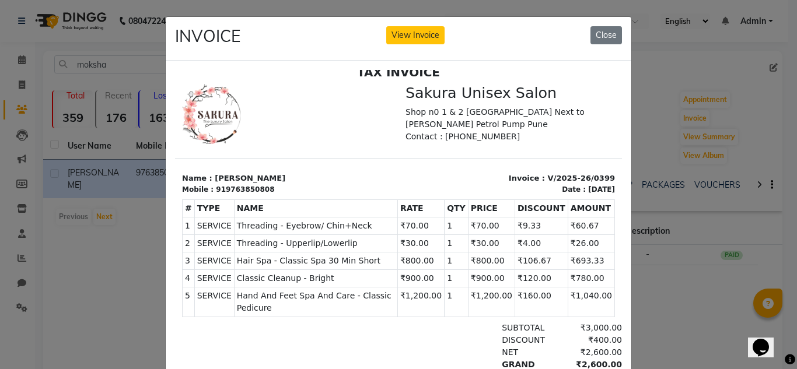
click at [585, 30] on div "INVOICE View Invoice Close" at bounding box center [398, 39] width 465 height 44
click at [594, 37] on button "Close" at bounding box center [605, 35] width 31 height 18
